Goal: Transaction & Acquisition: Purchase product/service

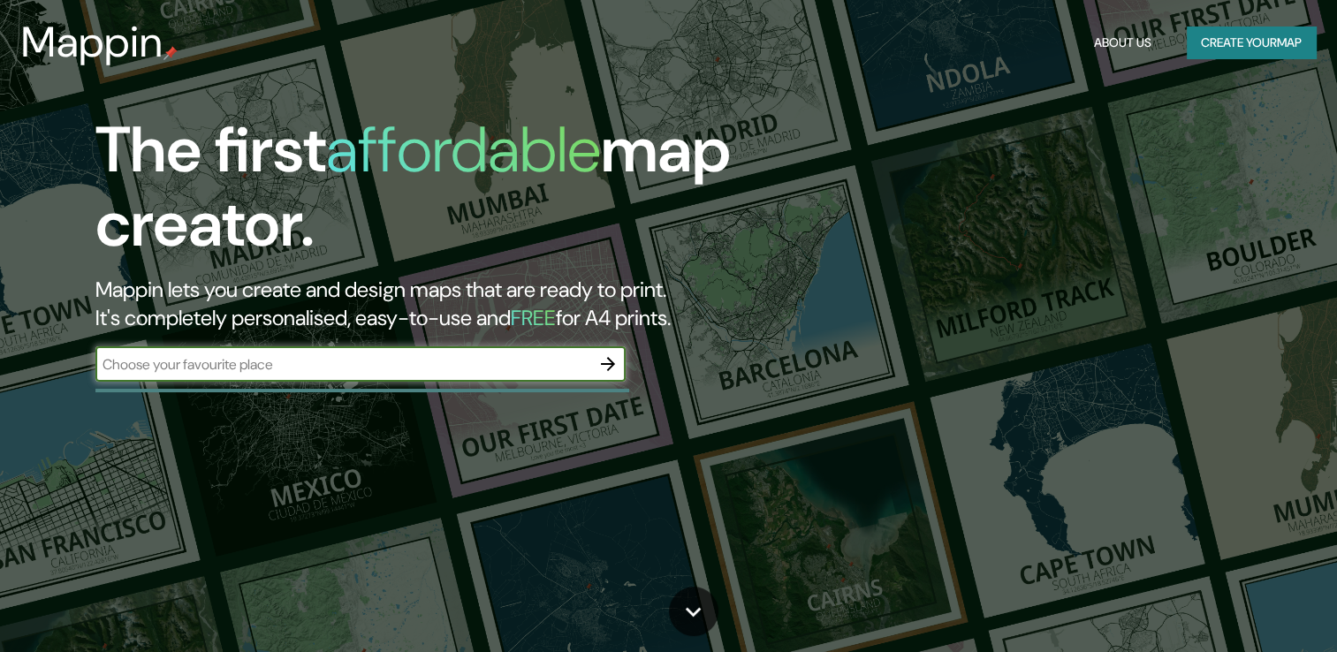
click at [428, 366] on input "text" at bounding box center [342, 364] width 495 height 20
type input "teatro [PERSON_NAME]"
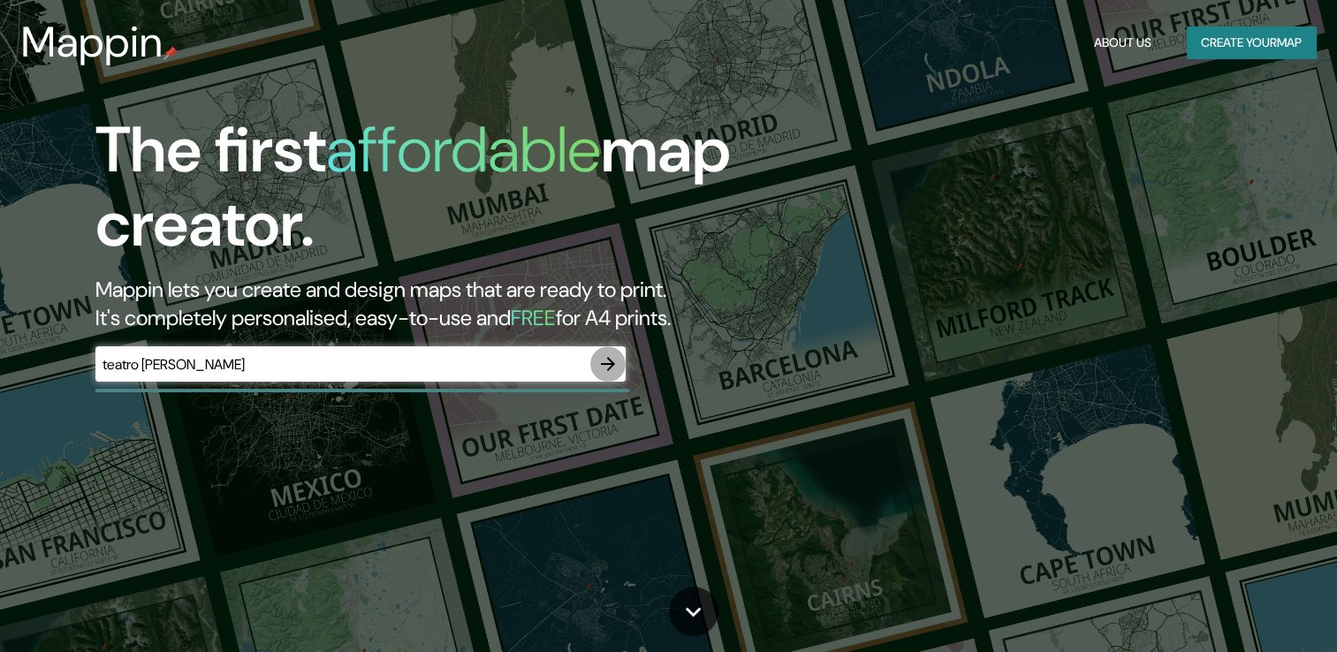
click at [602, 368] on icon "button" at bounding box center [607, 364] width 21 height 21
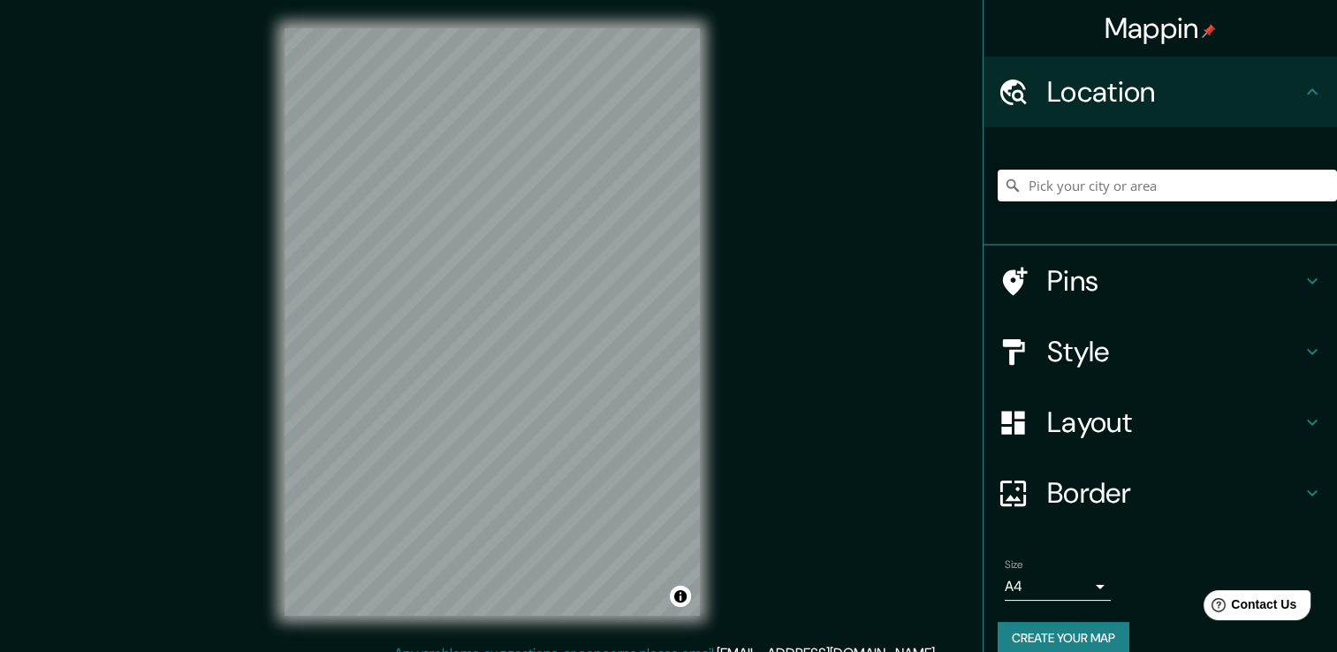
click at [1071, 184] on input "Pick your city or area" at bounding box center [1167, 186] width 339 height 32
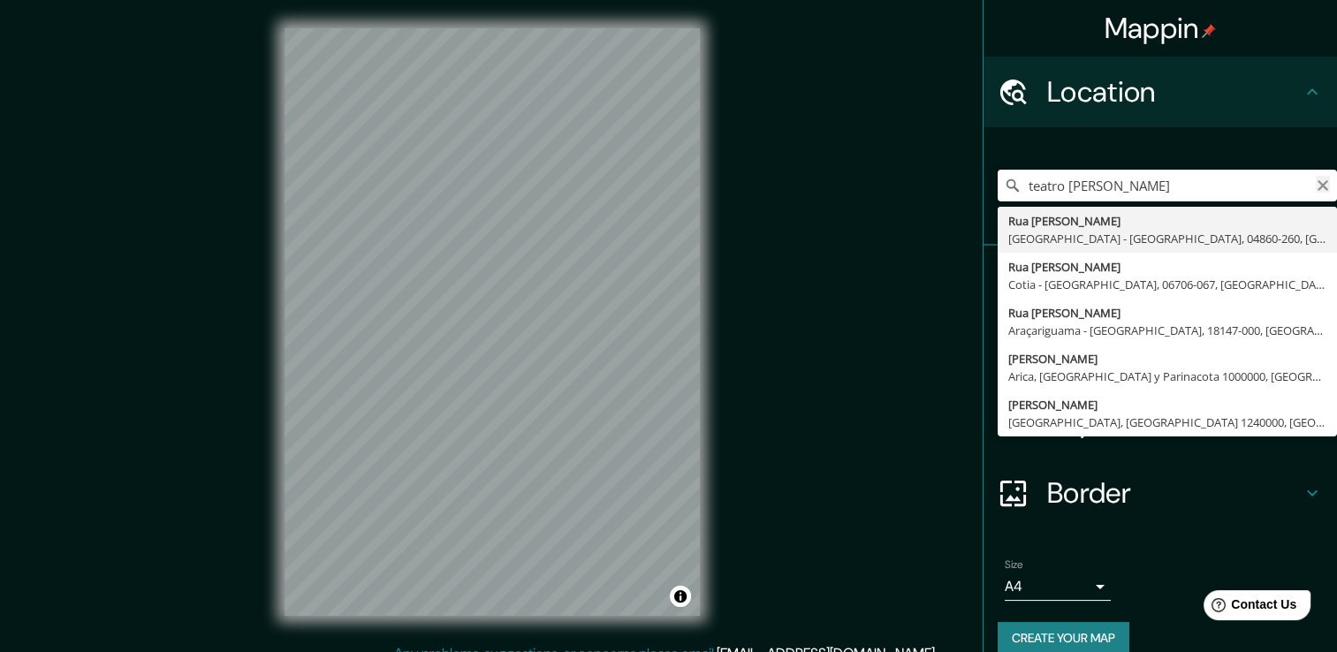
type input "teatro [PERSON_NAME]"
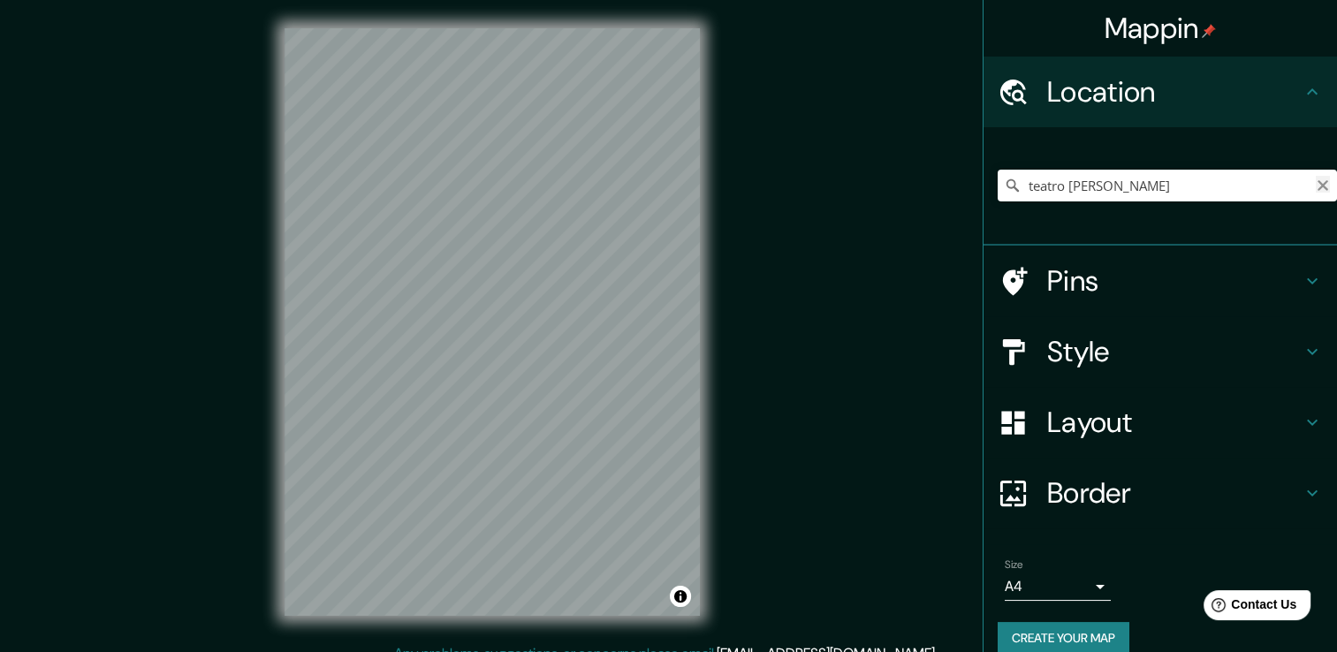
click at [1318, 187] on icon "Clear" at bounding box center [1323, 185] width 11 height 11
click at [1199, 227] on div "[PERSON_NAME], [GEOGRAPHIC_DATA], [GEOGRAPHIC_DATA], [GEOGRAPHIC_DATA]" at bounding box center [1167, 185] width 339 height 88
drag, startPoint x: 1199, startPoint y: 227, endPoint x: 1057, endPoint y: 202, distance: 144.6
click at [1057, 202] on div "[PERSON_NAME], [GEOGRAPHIC_DATA], [GEOGRAPHIC_DATA], [GEOGRAPHIC_DATA]" at bounding box center [1167, 185] width 339 height 88
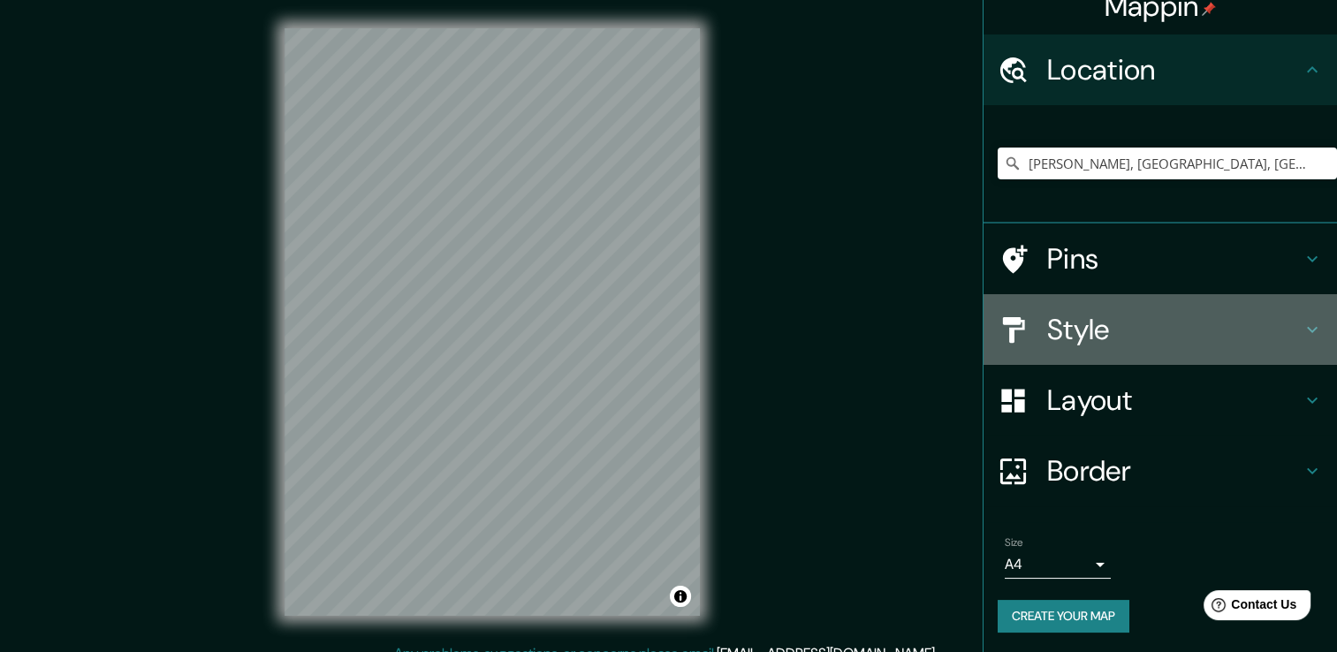
click at [1076, 345] on h4 "Style" at bounding box center [1174, 329] width 255 height 35
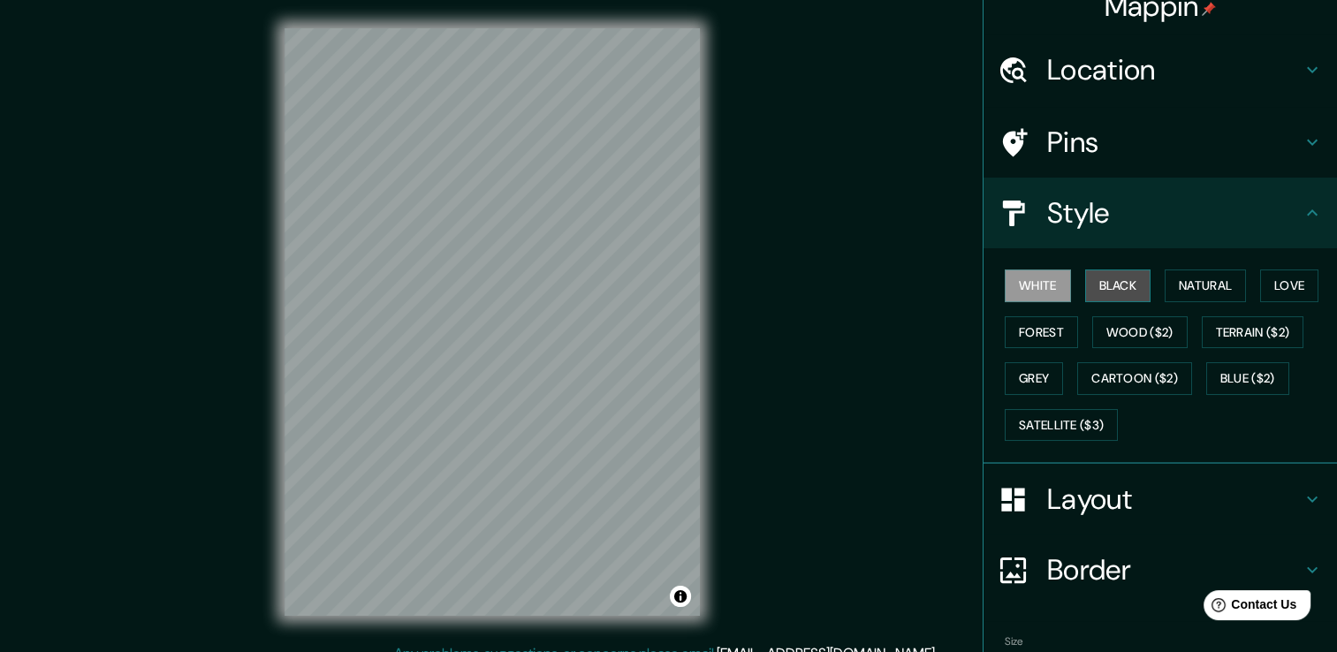
click at [1109, 285] on button "Black" at bounding box center [1118, 286] width 66 height 33
click at [1206, 274] on button "Natural" at bounding box center [1205, 286] width 81 height 33
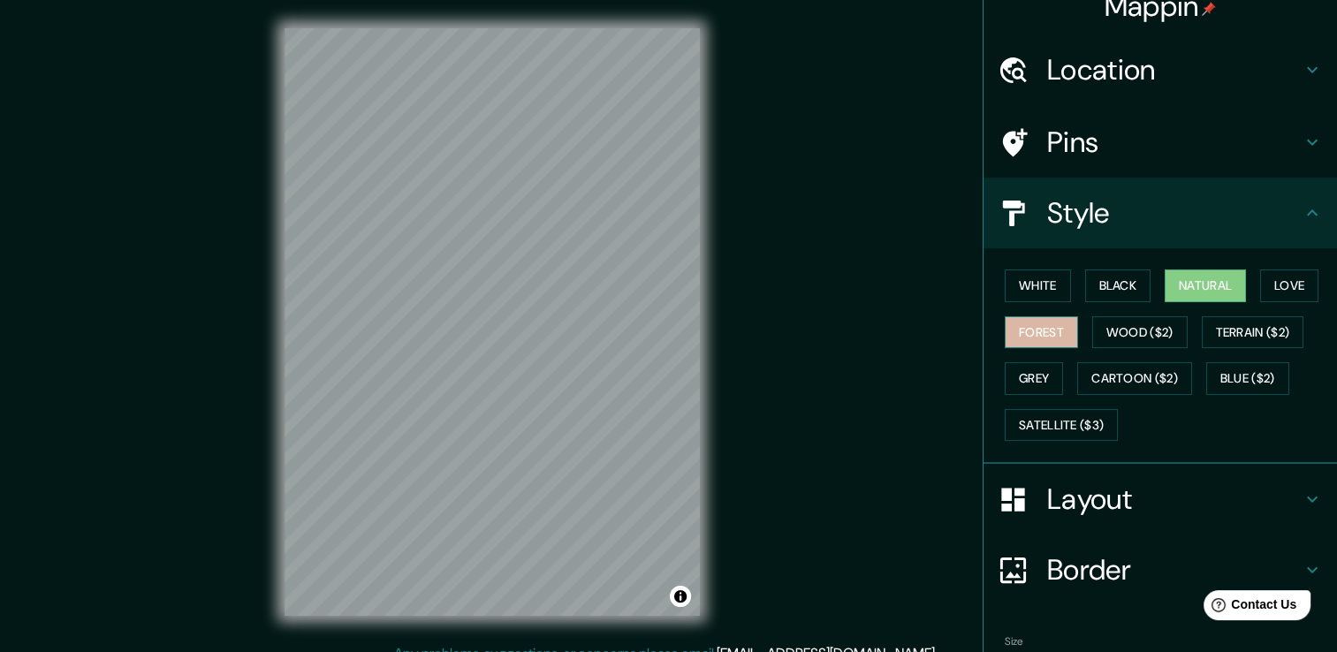
click at [1032, 324] on button "Forest" at bounding box center [1041, 332] width 73 height 33
click at [1137, 338] on button "Wood ($2)" at bounding box center [1139, 332] width 95 height 33
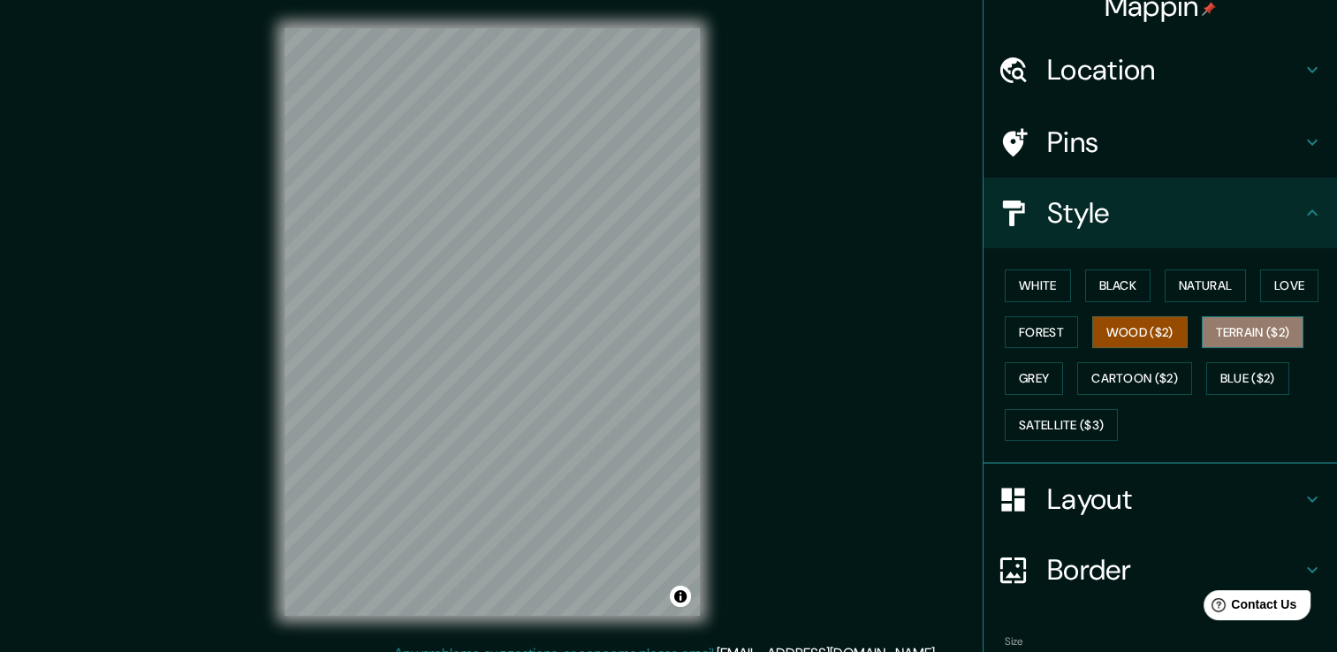
click at [1261, 335] on button "Terrain ($2)" at bounding box center [1253, 332] width 103 height 33
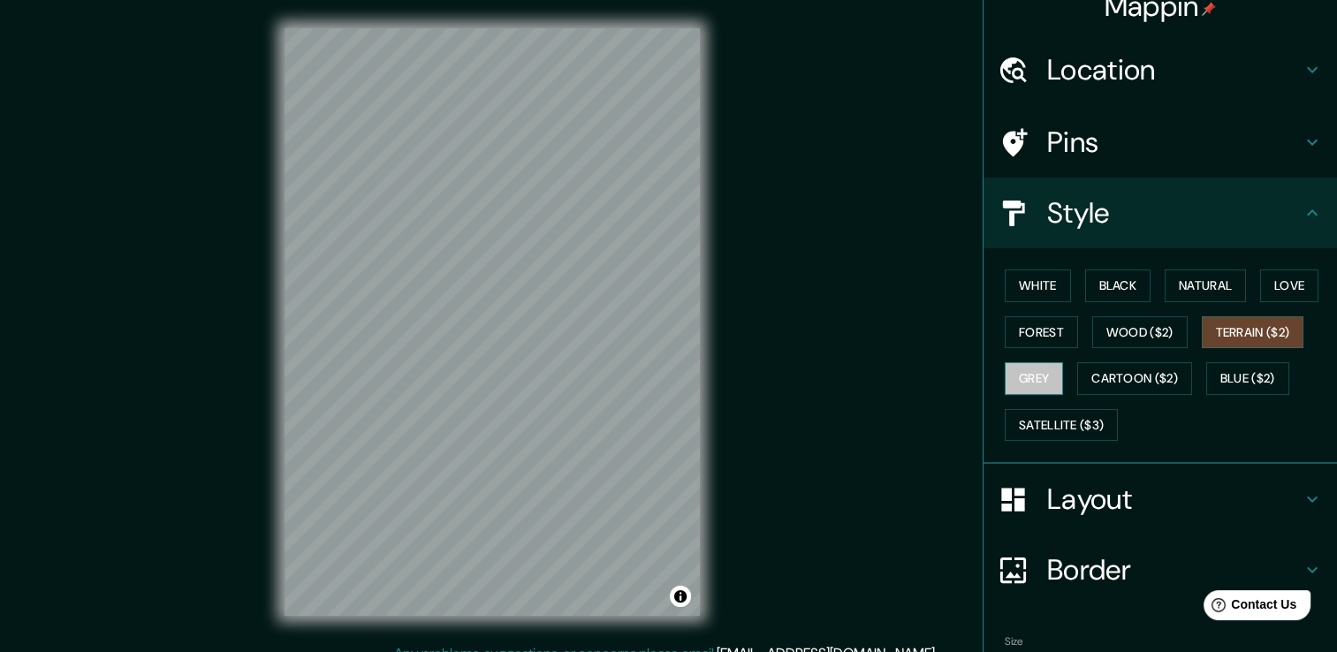
click at [1034, 368] on button "Grey" at bounding box center [1034, 378] width 58 height 33
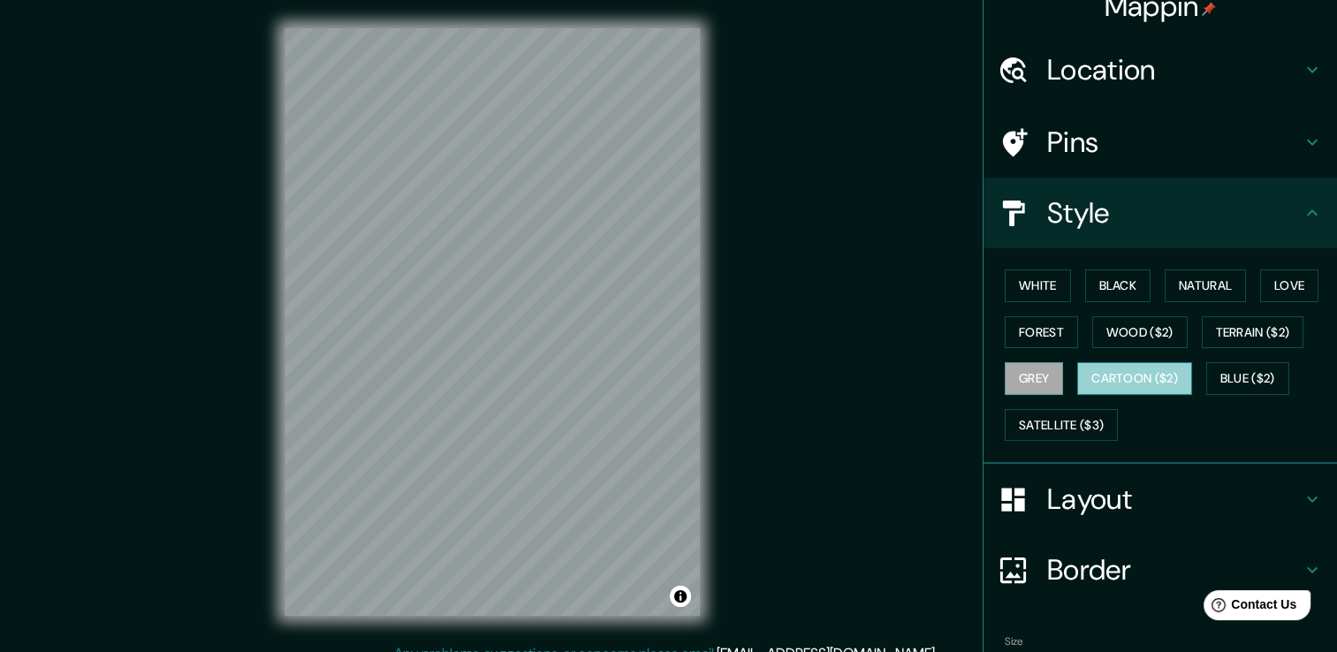
click at [1107, 378] on button "Cartoon ($2)" at bounding box center [1134, 378] width 115 height 33
click at [1218, 373] on button "Blue ($2)" at bounding box center [1247, 378] width 83 height 33
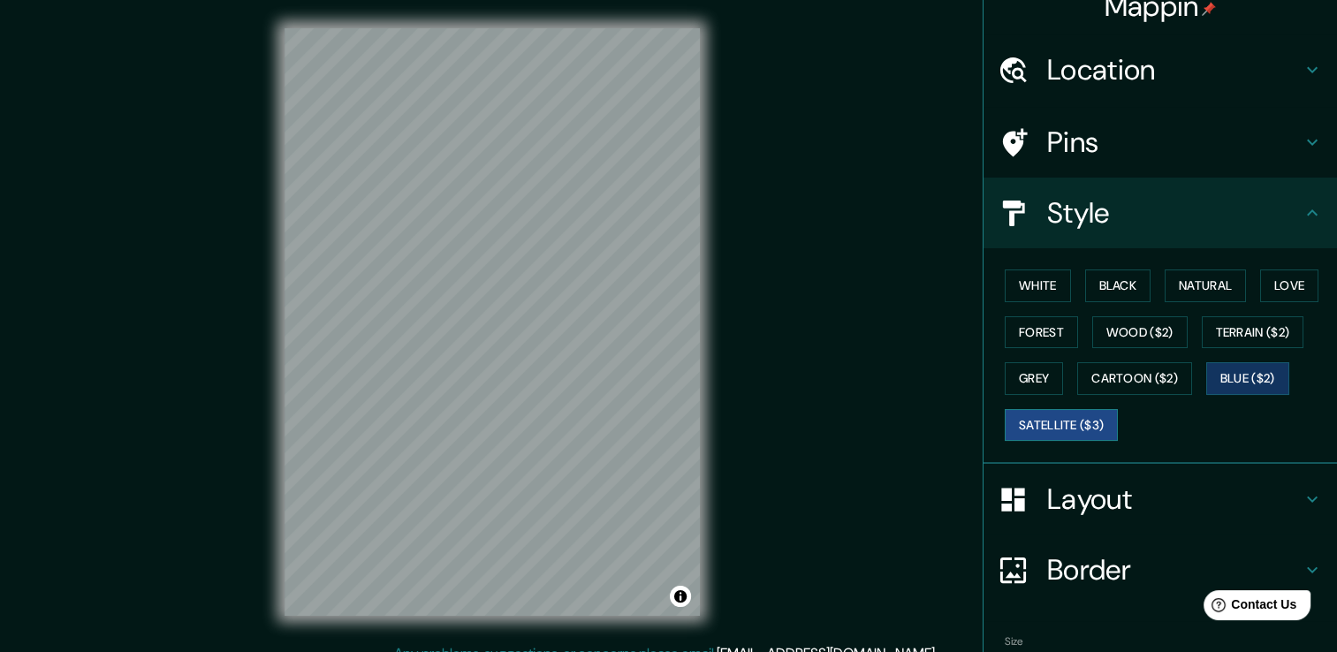
click at [1031, 422] on button "Satellite ($3)" at bounding box center [1061, 425] width 113 height 33
click at [1021, 336] on button "Forest" at bounding box center [1041, 332] width 73 height 33
click at [1013, 415] on button "Satellite ($3)" at bounding box center [1061, 425] width 113 height 33
click at [1019, 291] on button "White" at bounding box center [1038, 286] width 66 height 33
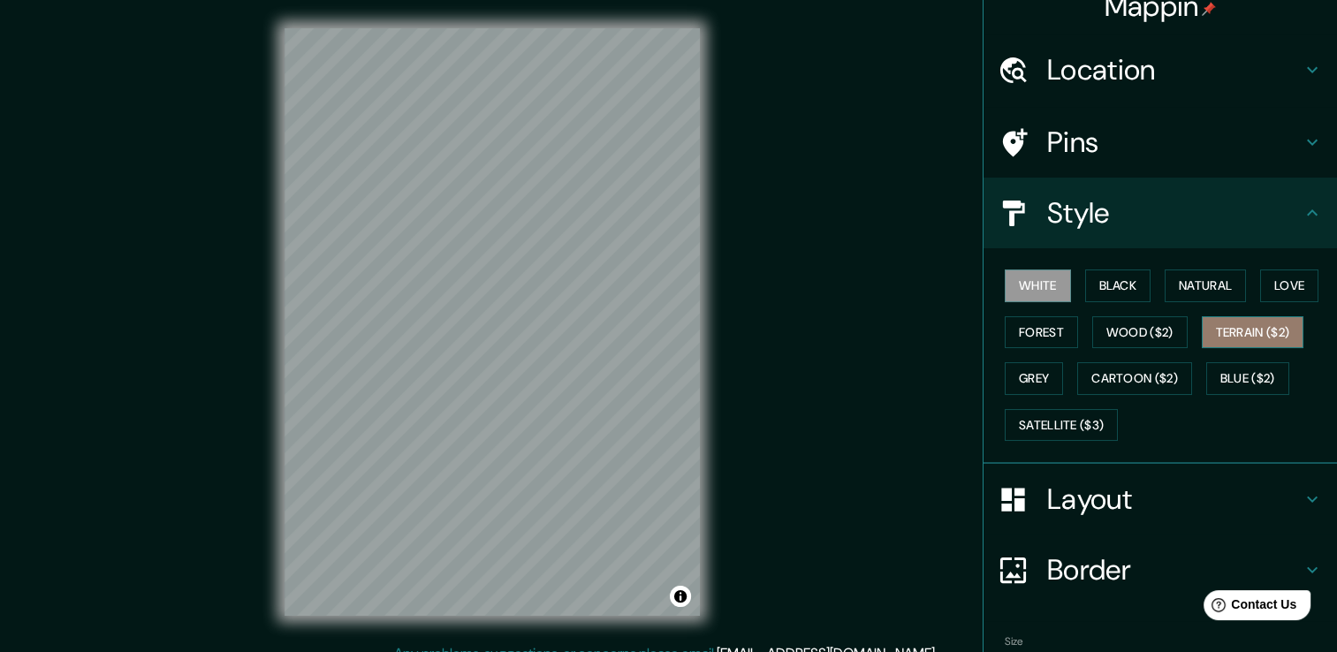
click at [1229, 334] on button "Terrain ($2)" at bounding box center [1253, 332] width 103 height 33
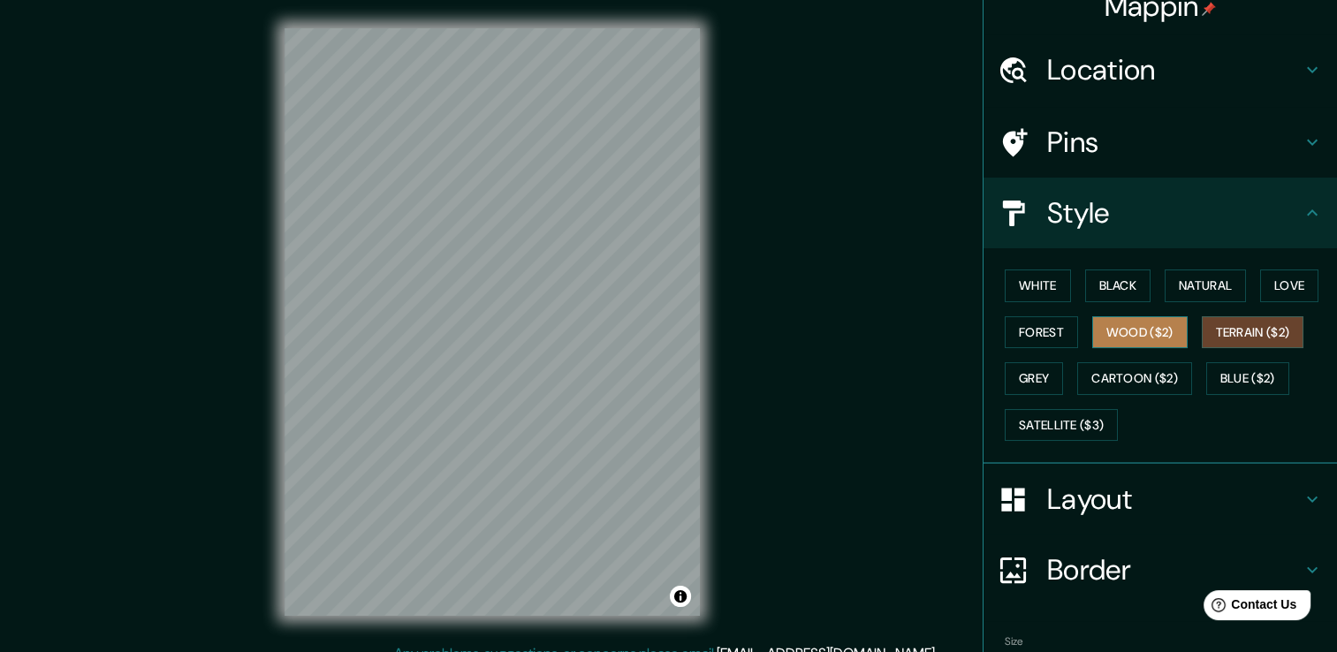
click at [1108, 326] on button "Wood ($2)" at bounding box center [1139, 332] width 95 height 33
click at [706, 225] on div "© Mapbox © OpenStreetMap Improve this map" at bounding box center [492, 321] width 472 height 643
click at [552, 313] on div at bounding box center [554, 318] width 14 height 14
drag, startPoint x: 775, startPoint y: 170, endPoint x: 743, endPoint y: 186, distance: 36.0
click at [743, 186] on div "Mappin Location [PERSON_NAME], [GEOGRAPHIC_DATA], [GEOGRAPHIC_DATA], [GEOGRAPHI…" at bounding box center [668, 336] width 1337 height 672
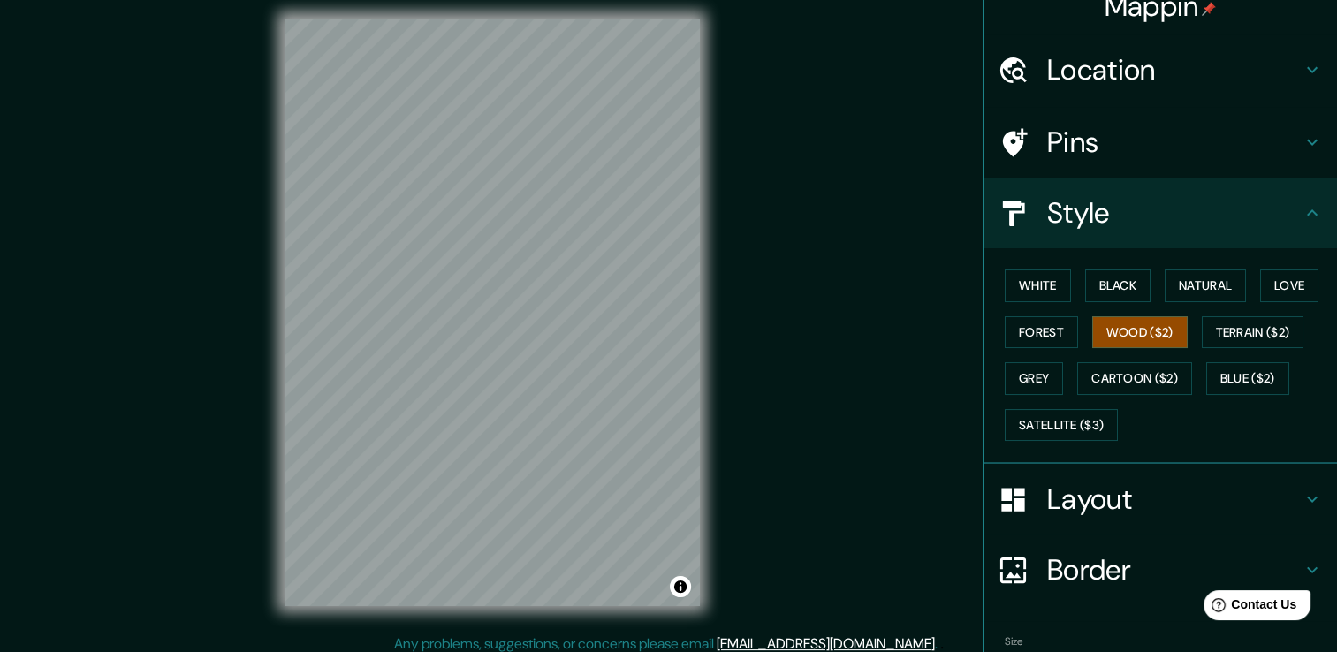
scroll to position [19, 0]
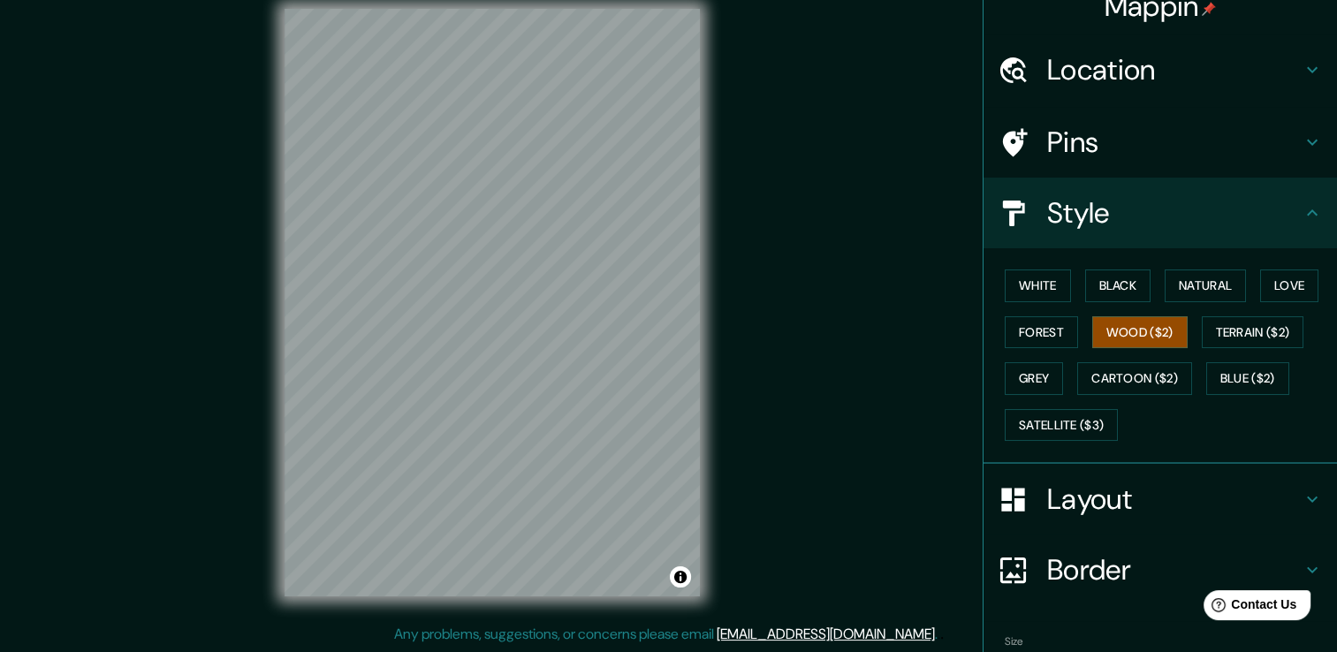
click at [749, 170] on div "Mappin Location [PERSON_NAME], [GEOGRAPHIC_DATA], [GEOGRAPHIC_DATA], [GEOGRAPHI…" at bounding box center [668, 317] width 1337 height 672
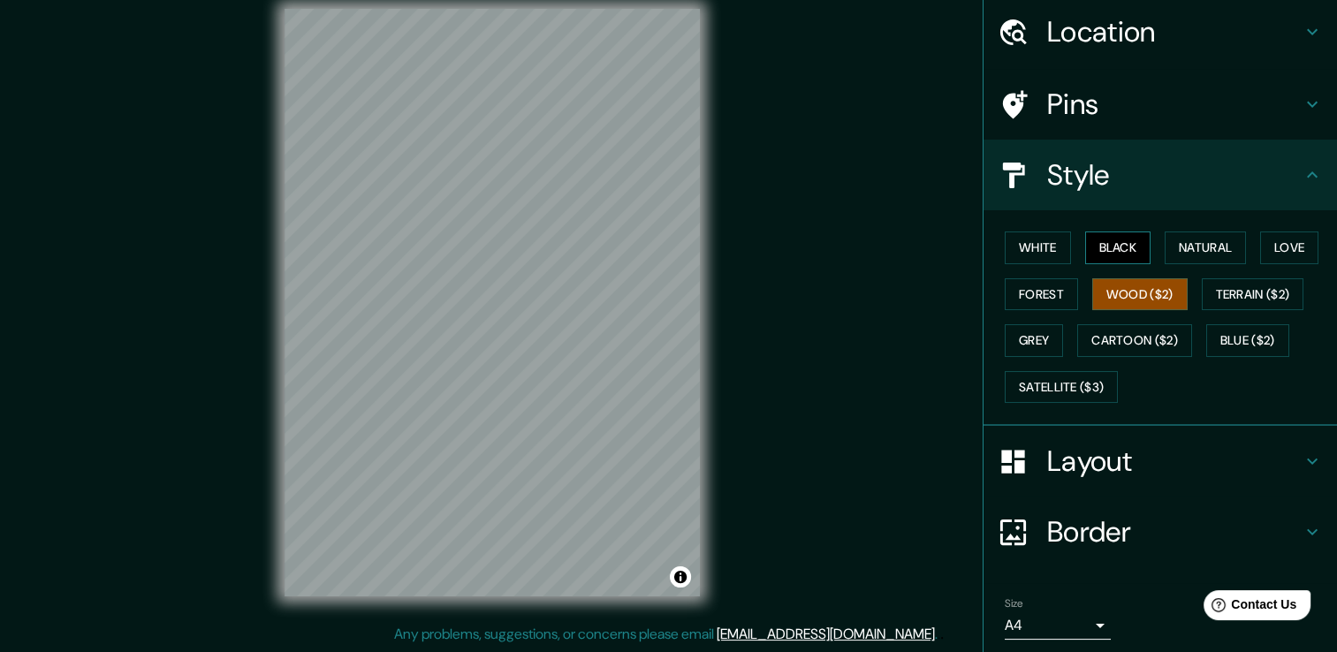
scroll to position [0, 0]
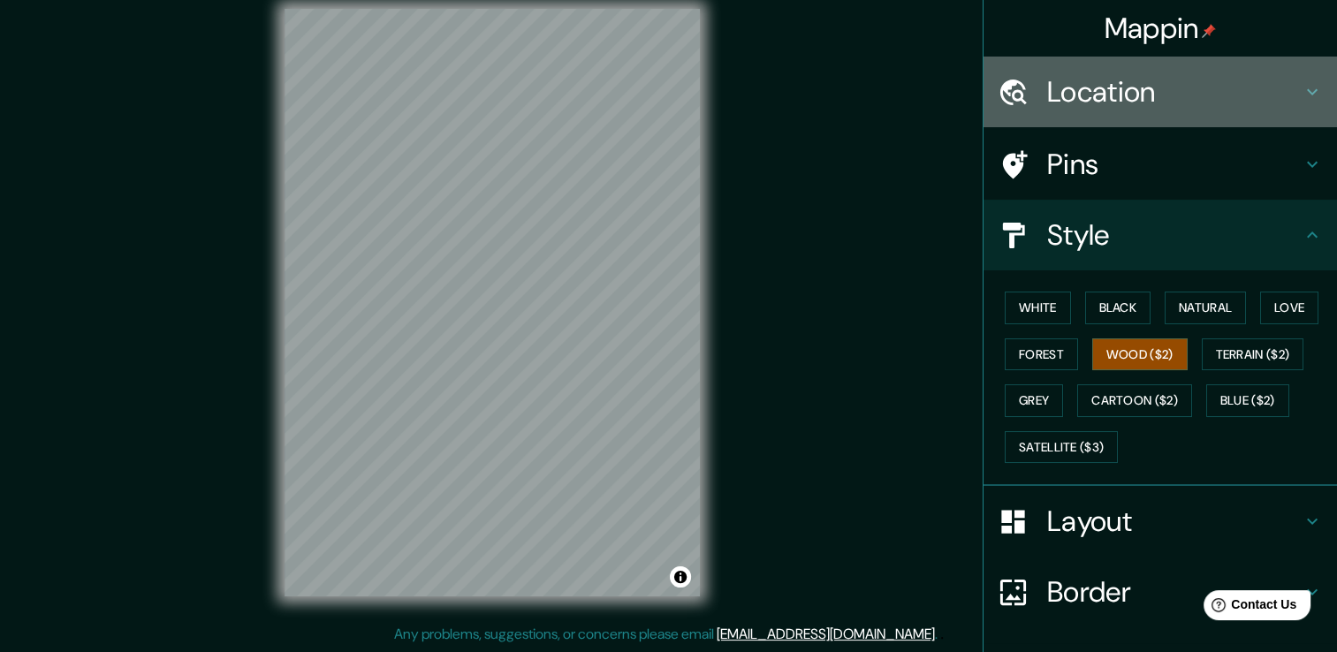
click at [1191, 100] on h4 "Location" at bounding box center [1174, 91] width 255 height 35
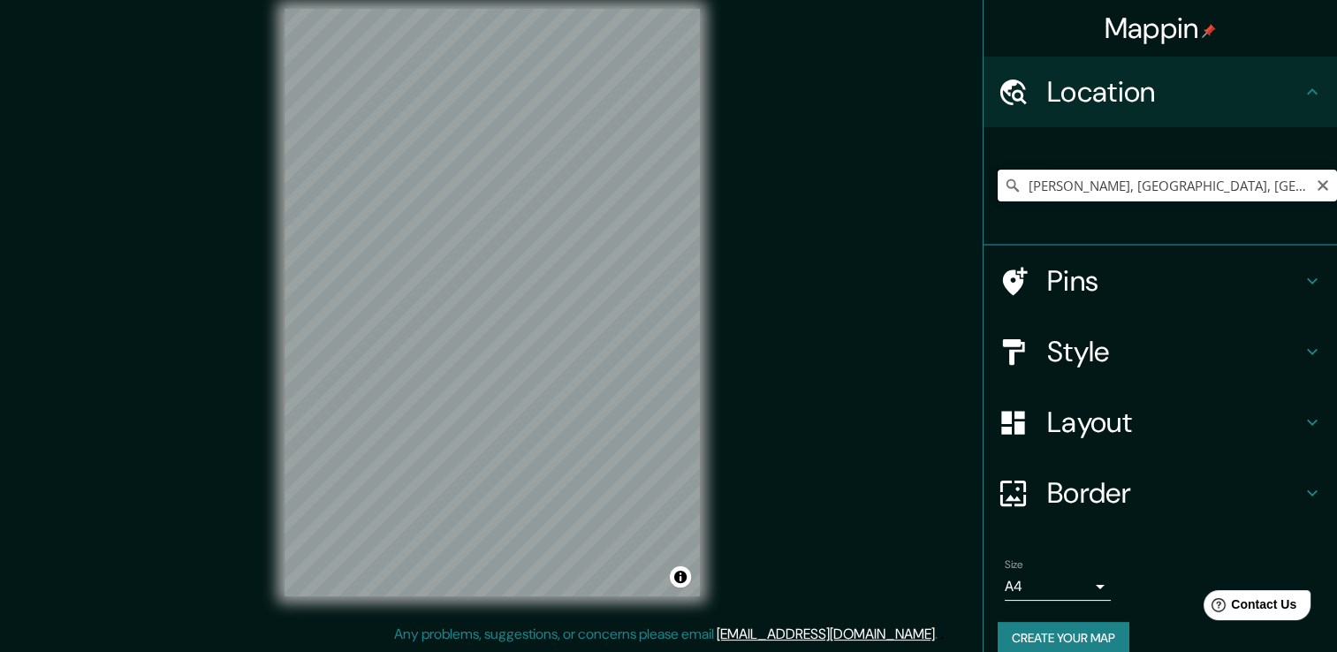
click at [1094, 186] on input "[PERSON_NAME], [GEOGRAPHIC_DATA], [GEOGRAPHIC_DATA], [GEOGRAPHIC_DATA]" at bounding box center [1167, 186] width 339 height 32
click at [1016, 184] on input "[GEOGRAPHIC_DATA], [GEOGRAPHIC_DATA], [GEOGRAPHIC_DATA]" at bounding box center [1167, 186] width 339 height 32
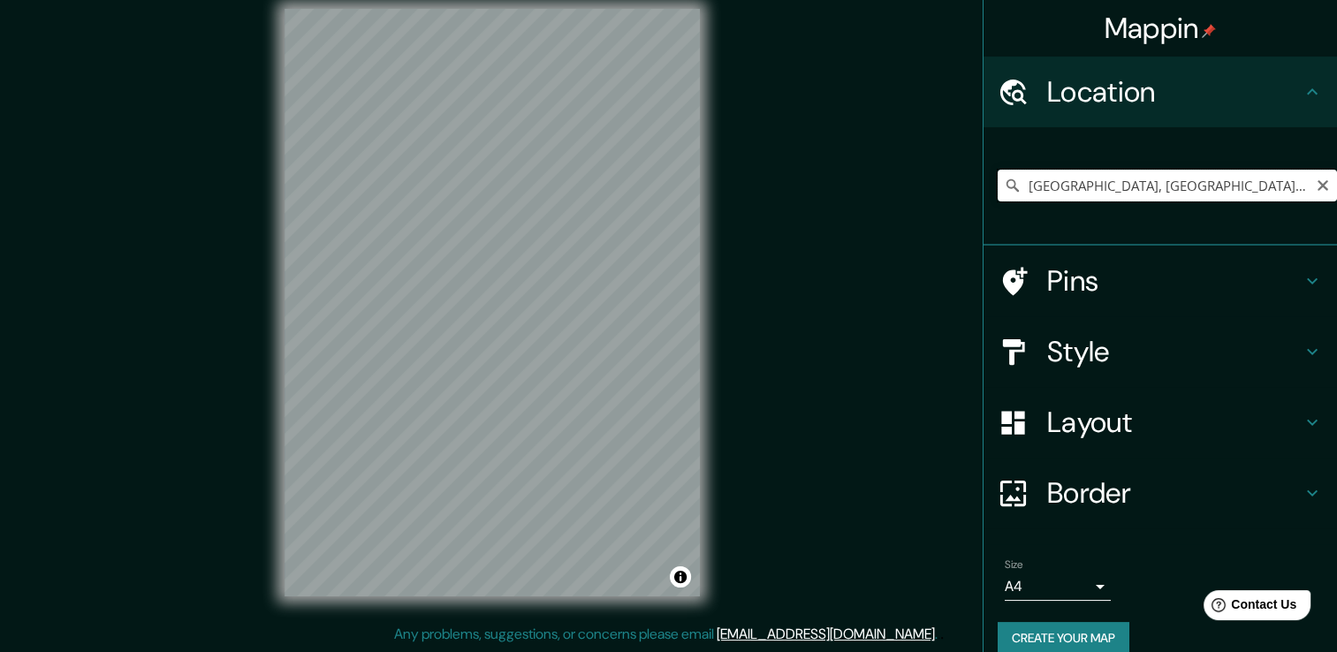
click at [1016, 184] on input "[GEOGRAPHIC_DATA], [GEOGRAPHIC_DATA], [GEOGRAPHIC_DATA]" at bounding box center [1167, 186] width 339 height 32
click at [818, 196] on div "Mappin Location [GEOGRAPHIC_DATA], [GEOGRAPHIC_DATA], [GEOGRAPHIC_DATA] [GEOGRA…" at bounding box center [668, 317] width 1337 height 672
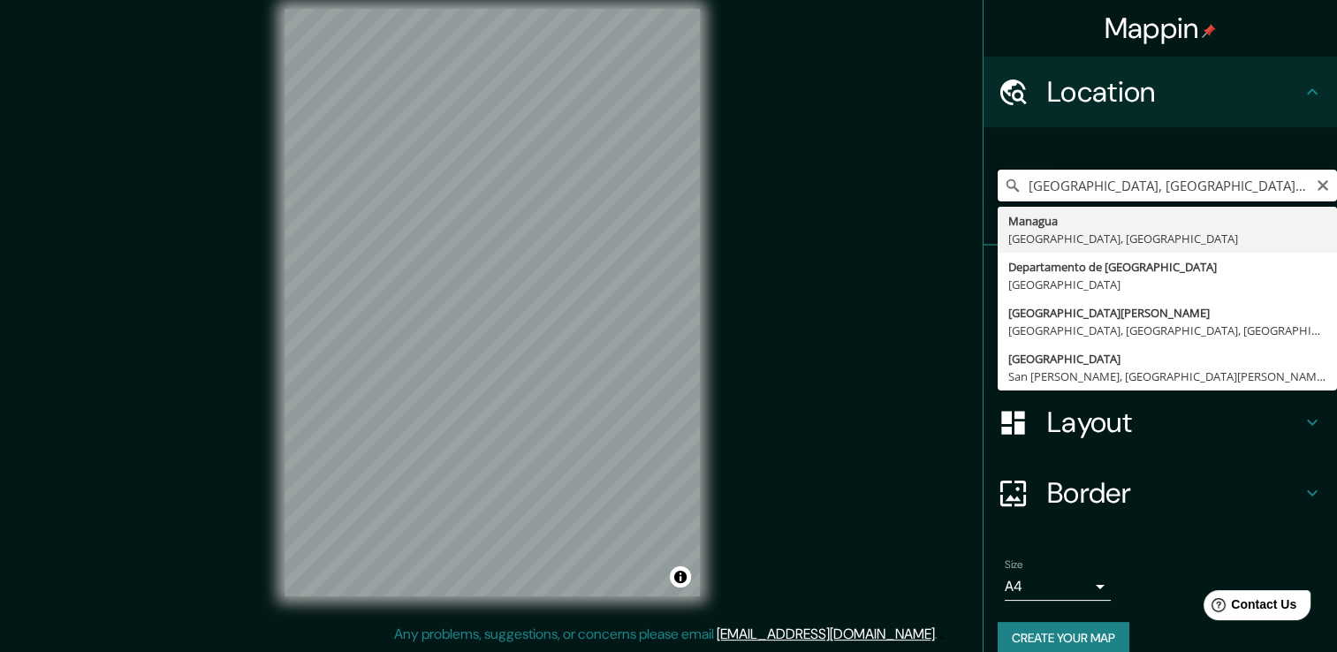
click at [1016, 185] on input "[GEOGRAPHIC_DATA], [GEOGRAPHIC_DATA], [GEOGRAPHIC_DATA]" at bounding box center [1167, 186] width 339 height 32
type input "[GEOGRAPHIC_DATA], [GEOGRAPHIC_DATA], [GEOGRAPHIC_DATA]"
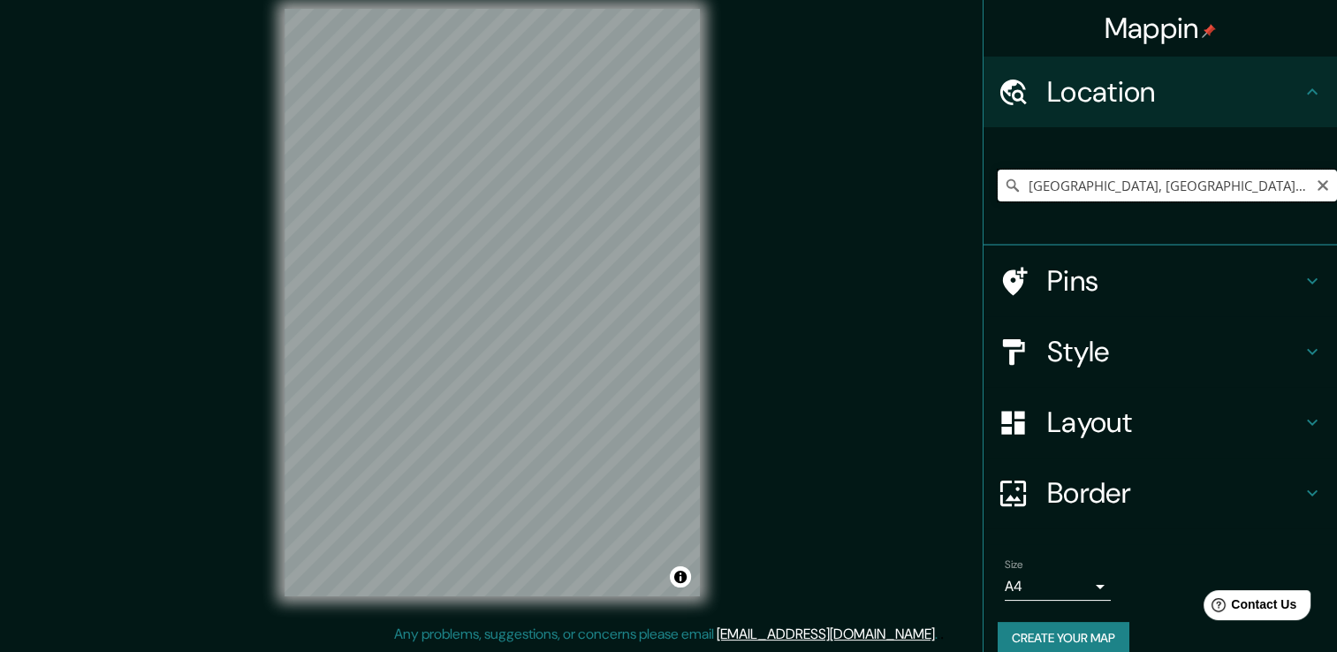
click at [1273, 186] on input "[GEOGRAPHIC_DATA], [GEOGRAPHIC_DATA], [GEOGRAPHIC_DATA]" at bounding box center [1167, 186] width 339 height 32
click at [1316, 185] on icon "Clear" at bounding box center [1323, 186] width 14 height 14
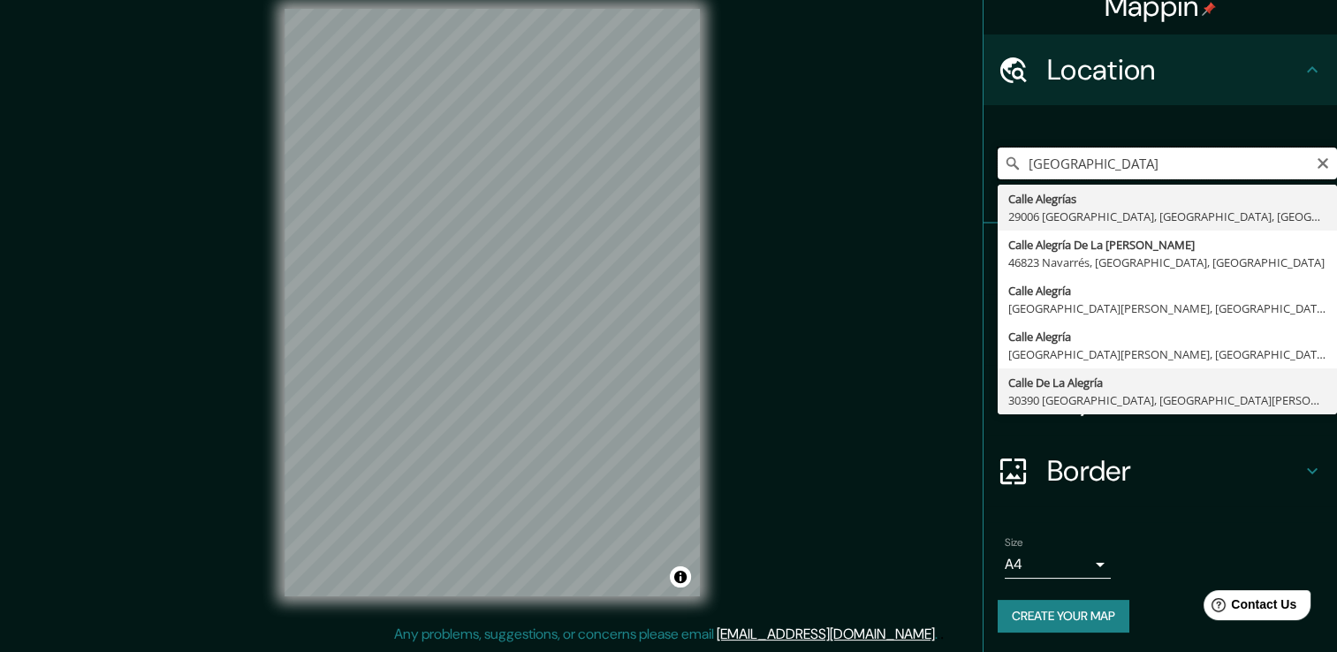
scroll to position [21, 0]
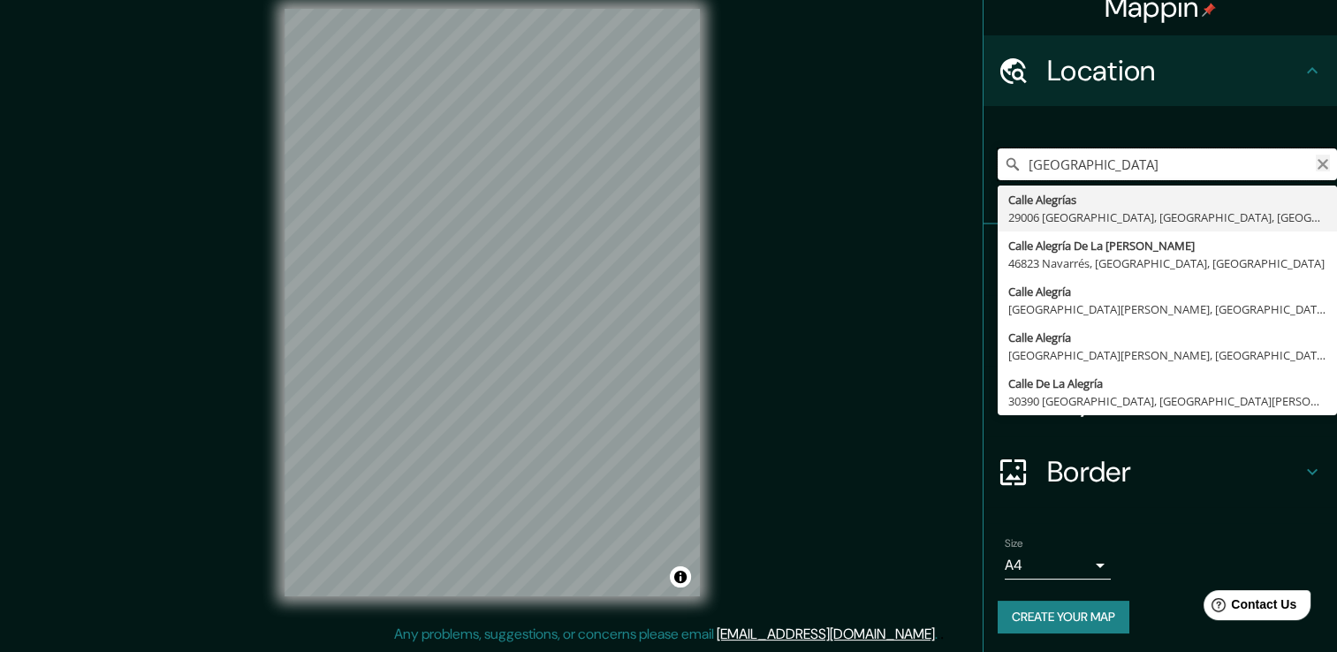
type input "[GEOGRAPHIC_DATA]"
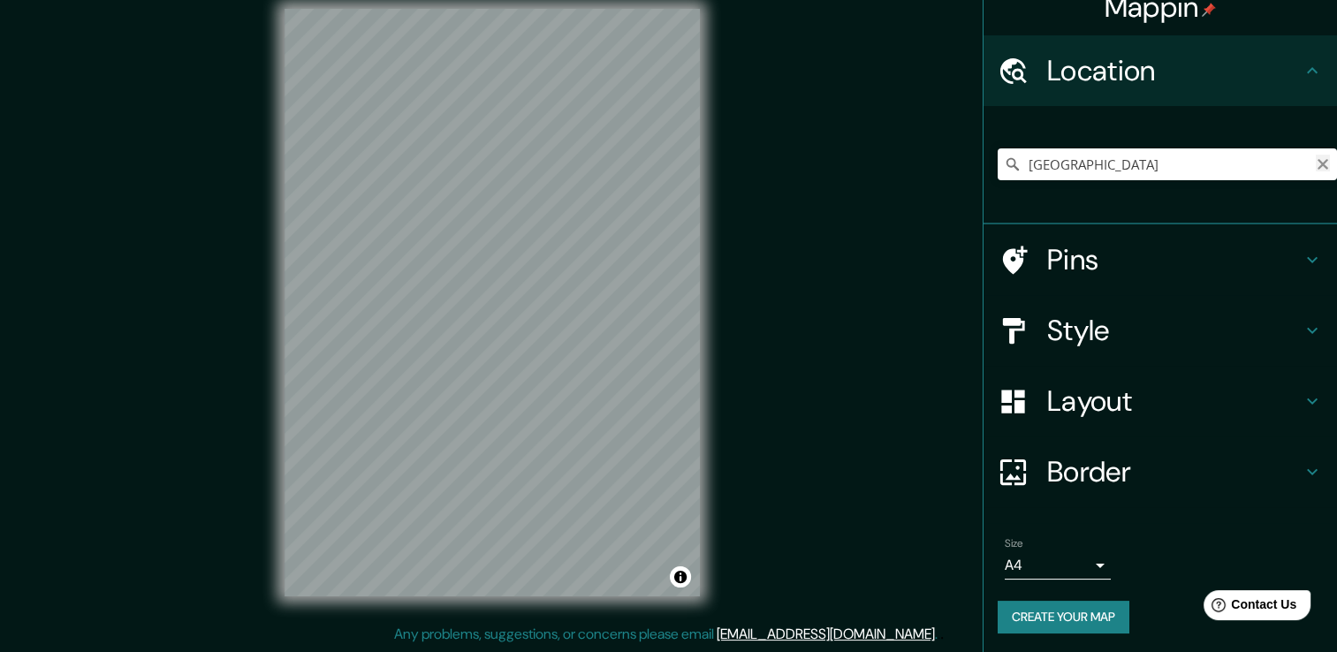
click at [1316, 168] on icon "Clear" at bounding box center [1323, 164] width 14 height 14
